Goal: Contribute content: Add original content to the website for others to see

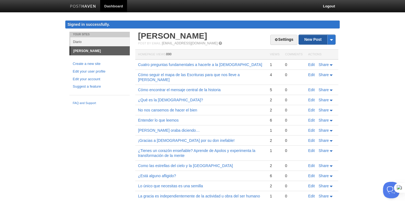
click at [311, 42] on link "New Post" at bounding box center [317, 40] width 36 height 10
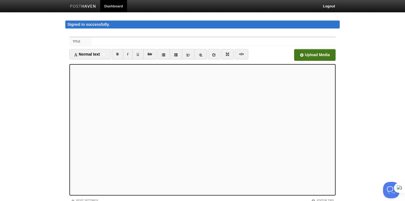
click at [312, 54] on input "file" at bounding box center [149, 57] width 415 height 28
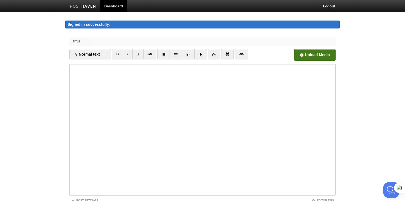
click at [114, 41] on input "Title" at bounding box center [214, 41] width 244 height 9
paste input "Edificando correctamente"
type input "Edificando correctamente"
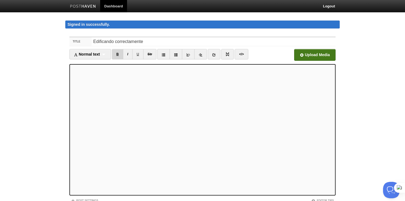
click at [120, 55] on link "B" at bounding box center [117, 54] width 11 height 10
click at [117, 53] on link "B" at bounding box center [117, 54] width 11 height 10
click at [118, 53] on link "B" at bounding box center [117, 54] width 11 height 10
click at [119, 53] on link "B" at bounding box center [117, 54] width 11 height 10
click at [118, 57] on link "B" at bounding box center [117, 54] width 11 height 10
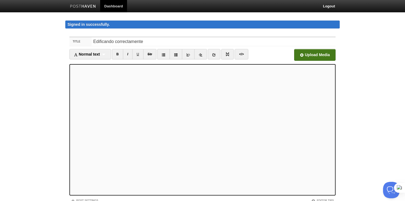
scroll to position [41, 0]
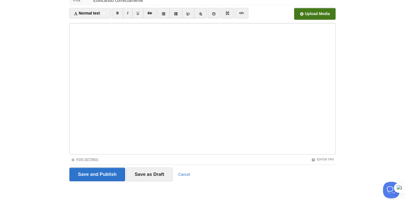
click at [94, 159] on link "Post Settings" at bounding box center [84, 159] width 27 height 3
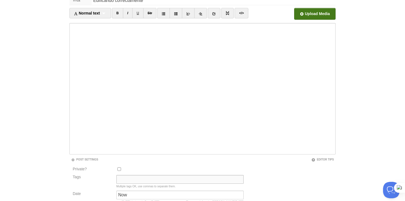
click at [126, 179] on input "Tags" at bounding box center [179, 179] width 127 height 9
type input "Reflexión [DEMOGRAPHIC_DATA], Edificando la [DEMOGRAPHIC_DATA],"
click at [278, 171] on div "Private? Tags Reflexión [DEMOGRAPHIC_DATA], Edificando la [DEMOGRAPHIC_DATA], M…" at bounding box center [202, 190] width 266 height 49
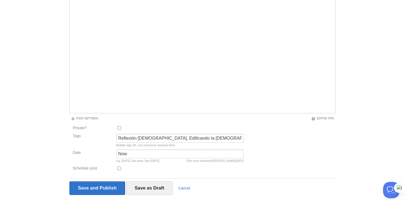
scroll to position [96, 0]
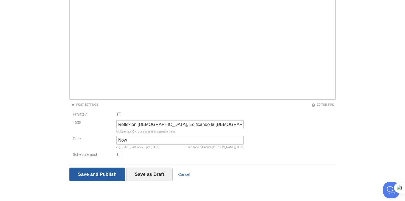
click at [105, 175] on input "Save and Publish" at bounding box center [97, 175] width 56 height 14
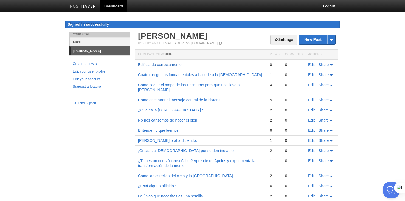
click at [174, 64] on link "Edificando correctamente" at bounding box center [160, 65] width 44 height 4
click at [311, 64] on link "Edit" at bounding box center [311, 65] width 7 height 4
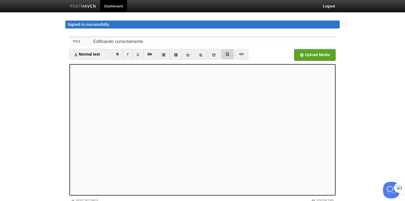
click at [226, 56] on img at bounding box center [228, 54] width 4 height 4
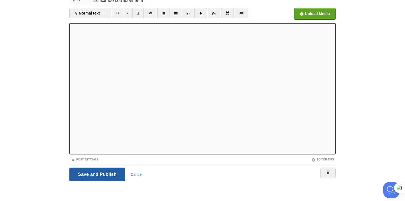
click at [119, 179] on input "Save and Publish" at bounding box center [97, 175] width 56 height 14
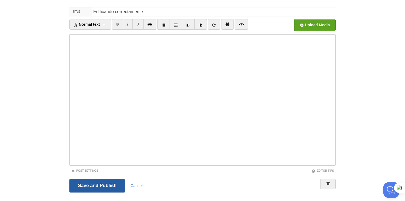
scroll to position [32, 0]
